Goal: Find specific page/section: Find specific page/section

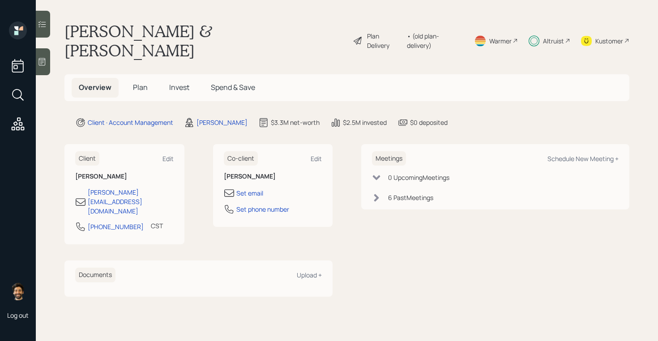
click at [132, 78] on h5 "Plan" at bounding box center [140, 87] width 29 height 19
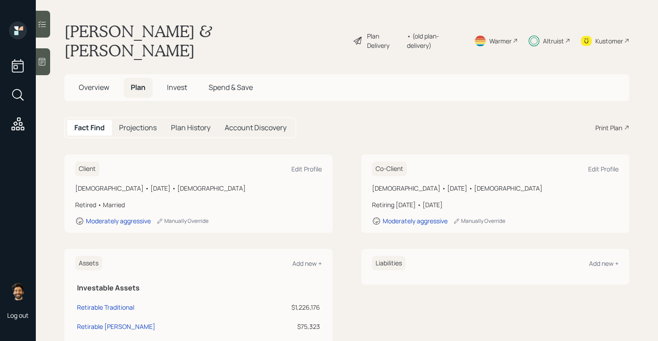
click at [427, 31] on div "• (old plan-delivery)" at bounding box center [435, 40] width 56 height 19
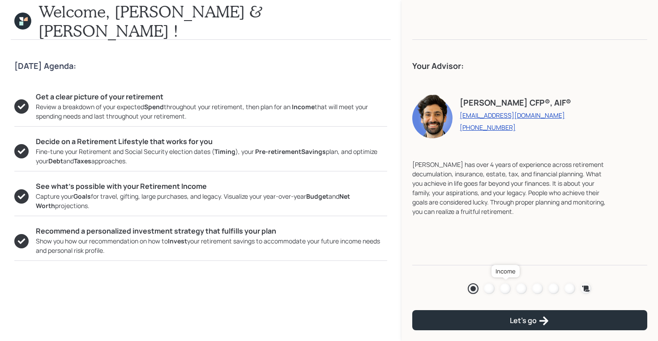
click at [502, 286] on div at bounding box center [505, 288] width 11 height 11
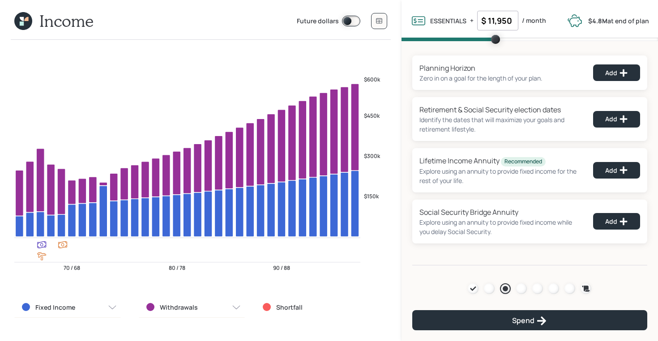
click at [19, 21] on icon at bounding box center [23, 21] width 18 height 18
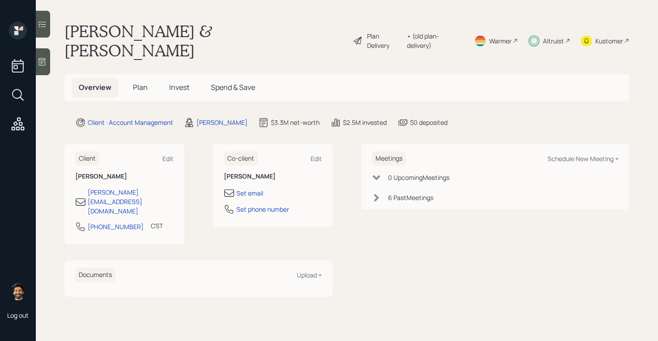
click at [140, 82] on span "Plan" at bounding box center [140, 87] width 15 height 10
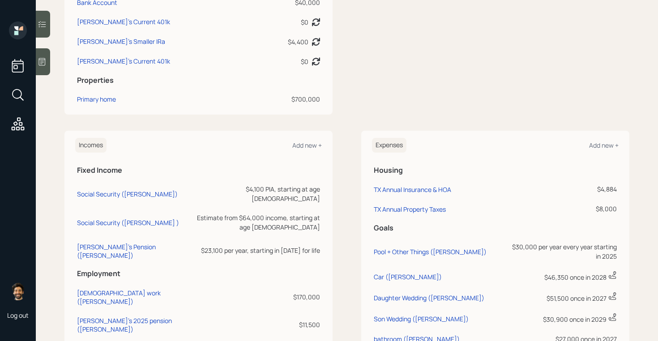
scroll to position [381, 0]
